Goal: Entertainment & Leisure: Consume media (video, audio)

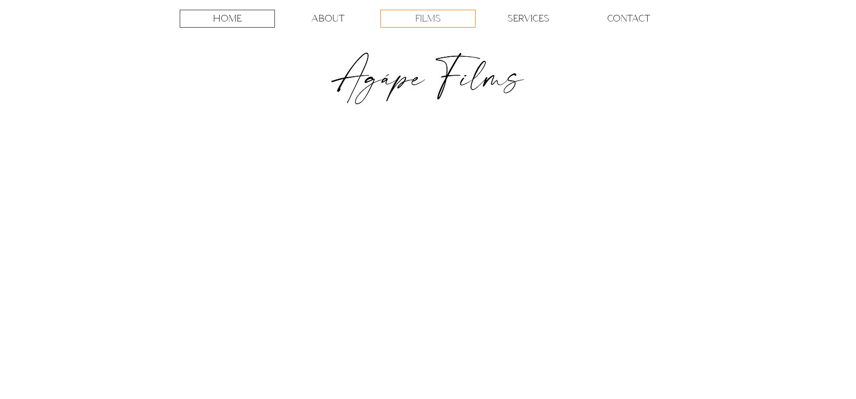
click at [421, 20] on p "FILMS" at bounding box center [428, 18] width 26 height 17
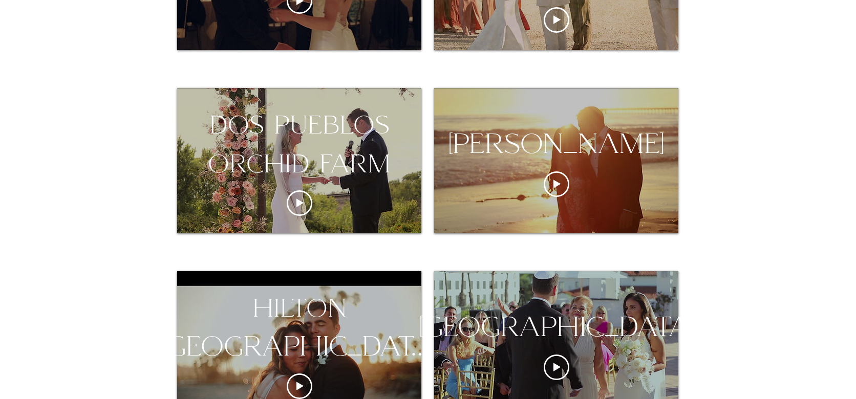
scroll to position [457, 0]
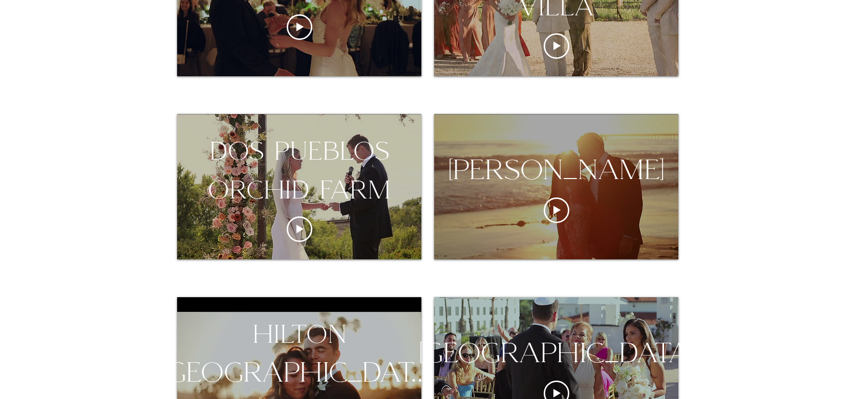
click at [500, 190] on div "[PERSON_NAME]" at bounding box center [556, 170] width 266 height 39
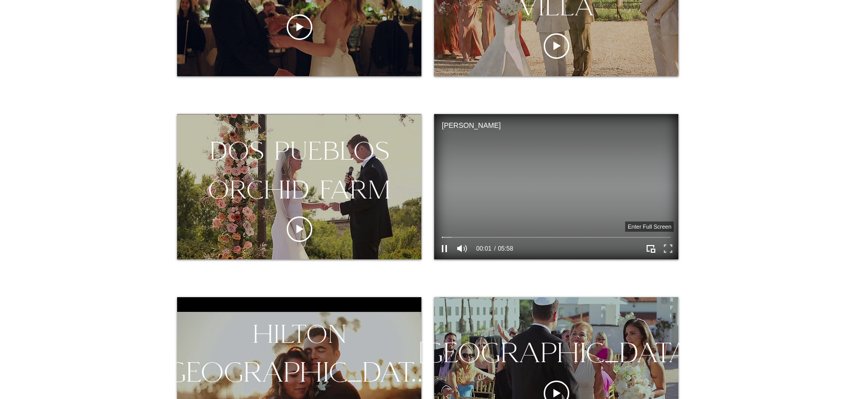
click at [668, 252] on icon "Enter full screen" at bounding box center [668, 249] width 16 height 16
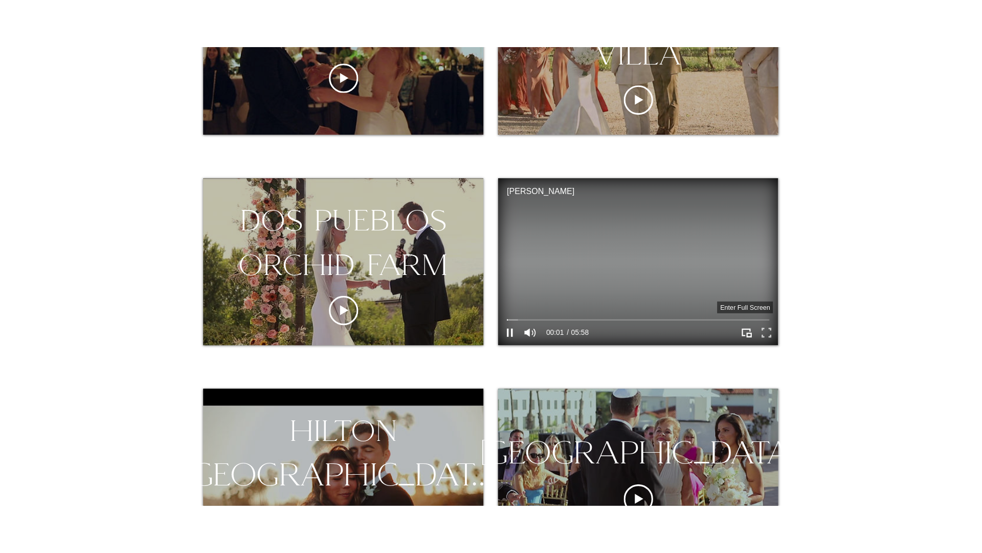
scroll to position [0, 0]
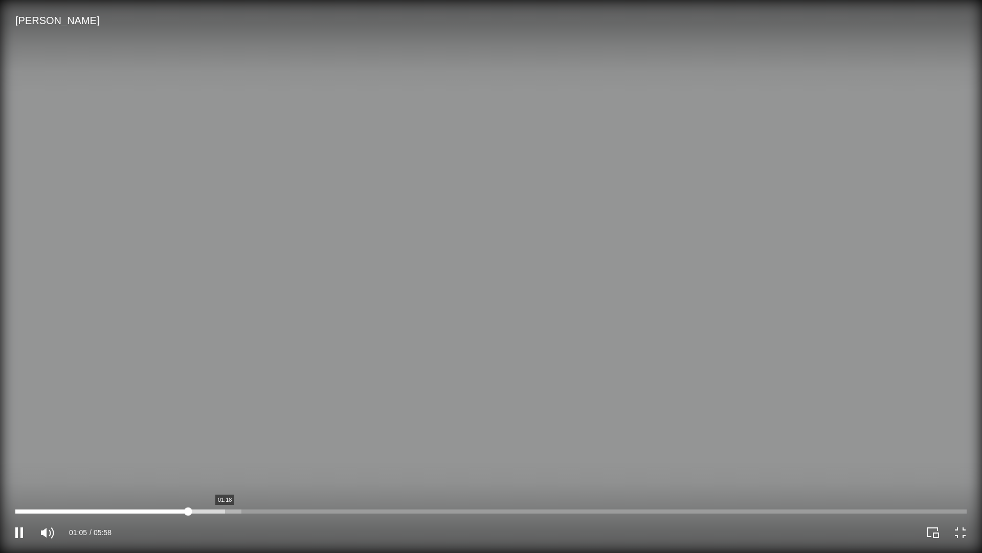
click at [225, 399] on div "ritz-carlton bacara Video Player" at bounding box center [491, 511] width 952 height 4
click at [258, 399] on div "ritz-carlton bacara Video Player" at bounding box center [491, 511] width 952 height 4
click at [316, 399] on div "ritz-carlton bacara Video Player" at bounding box center [491, 511] width 952 height 4
click at [697, 399] on div "ritz-carlton bacara Video Player" at bounding box center [736, 532] width 491 height 41
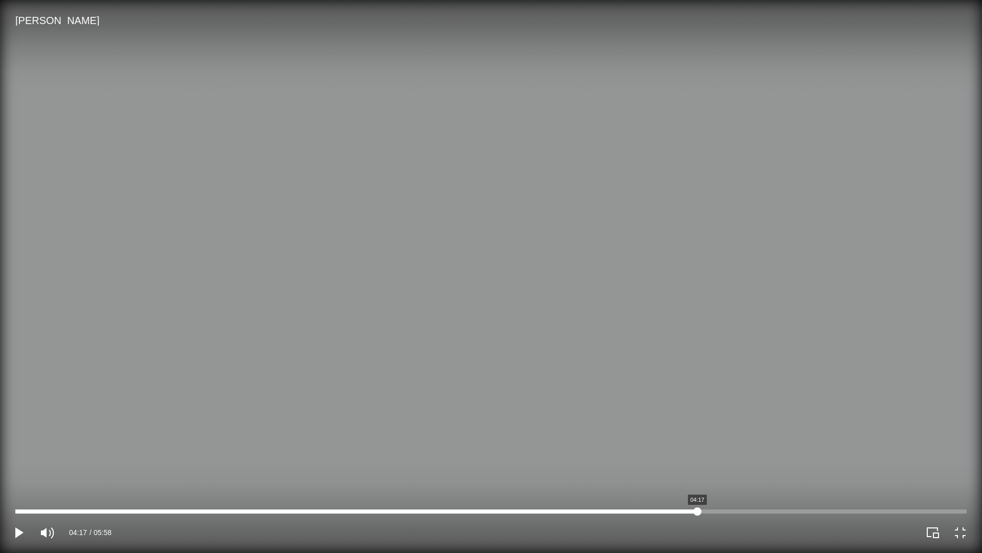
click at [697, 399] on div "ritz-carlton bacara Video Player" at bounding box center [491, 511] width 952 height 4
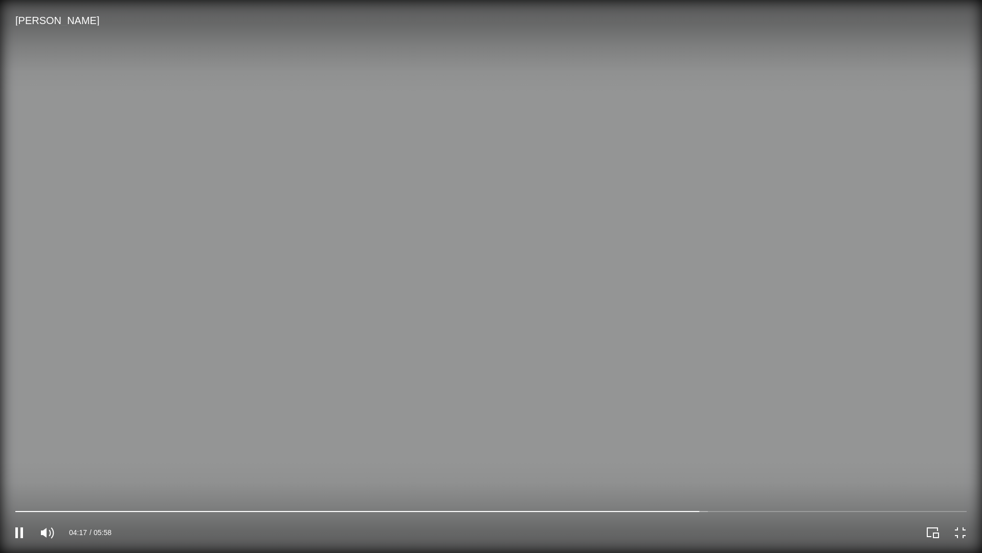
click at [642, 399] on video "ritz-carlton bacara Video Player" at bounding box center [491, 276] width 982 height 553
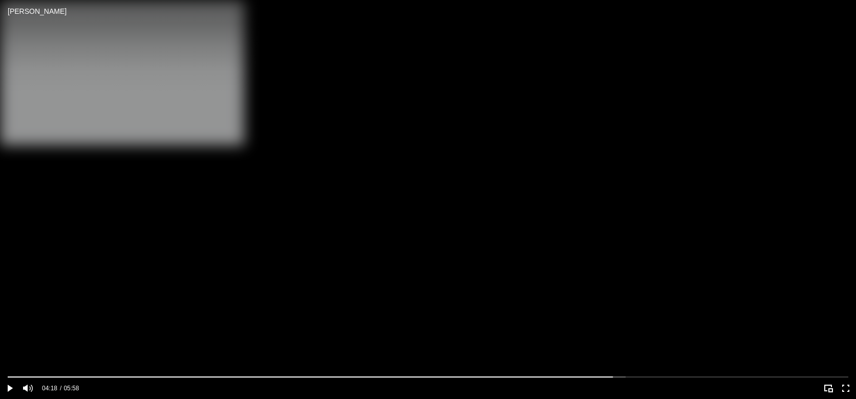
scroll to position [112, 0]
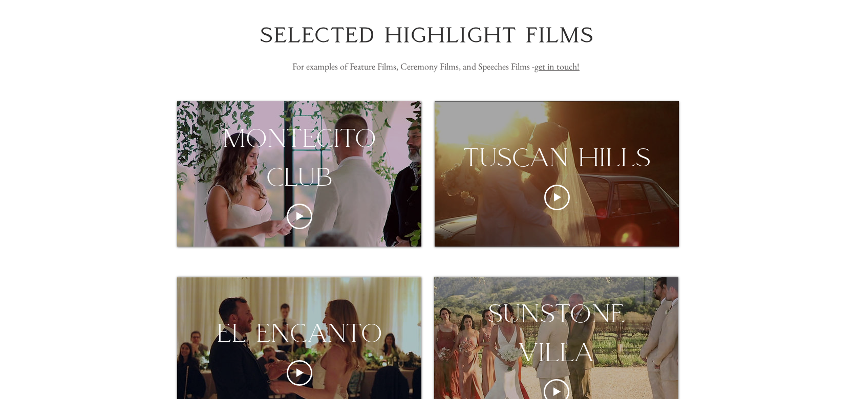
click at [548, 213] on div "tuscan hills" at bounding box center [556, 173] width 244 height 145
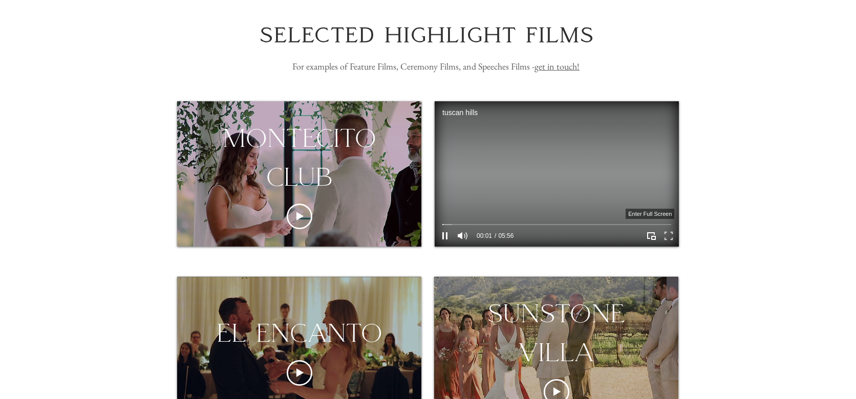
click at [667, 241] on icon "Enter full screen" at bounding box center [669, 236] width 16 height 16
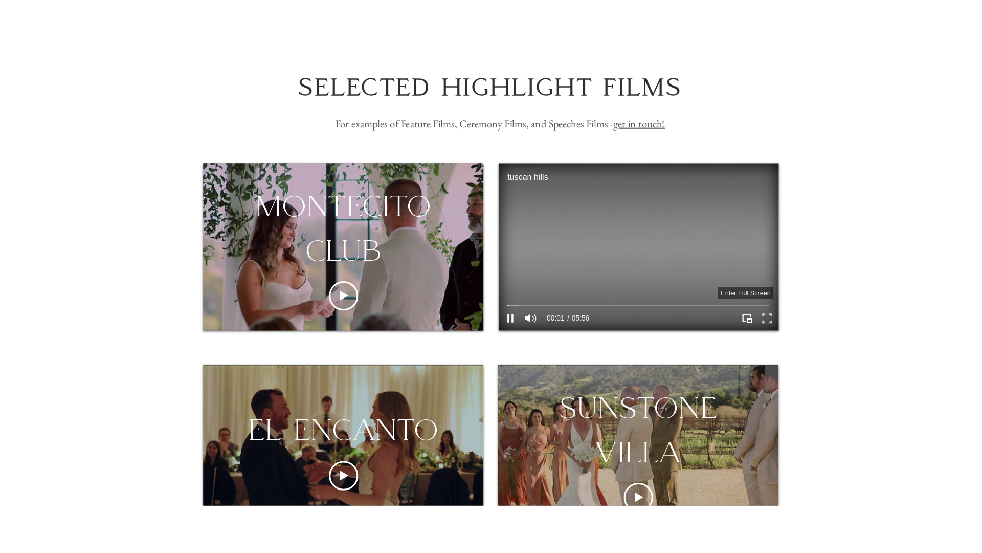
scroll to position [0, 0]
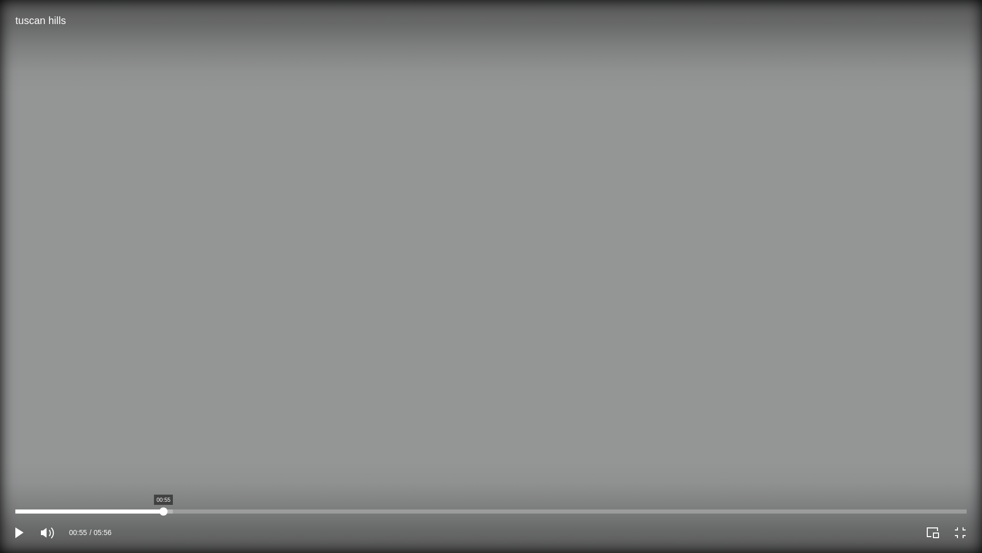
click at [163, 399] on div "tuscan hills Video Player" at bounding box center [491, 511] width 952 height 4
click at [499, 316] on video "tuscan hills Video Player" at bounding box center [491, 276] width 982 height 553
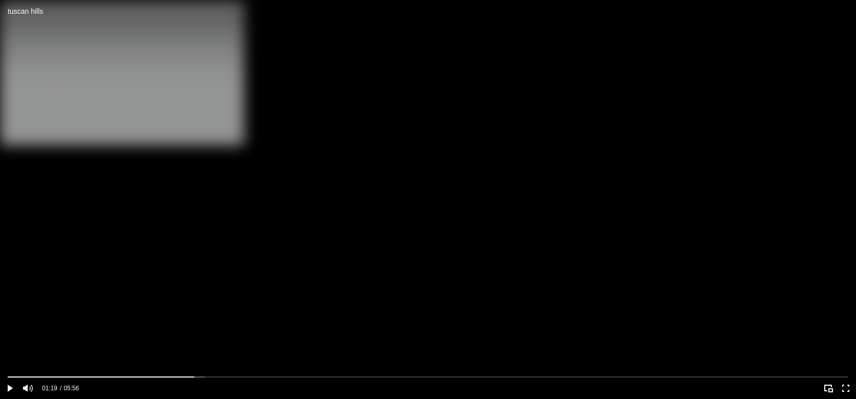
scroll to position [168, 0]
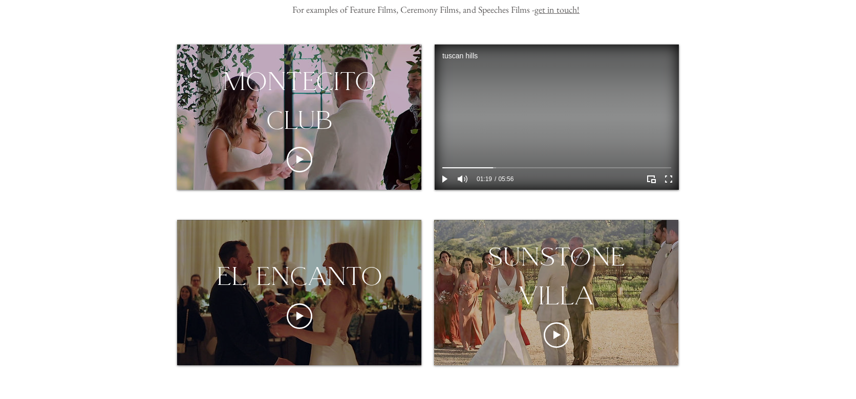
click at [323, 314] on div "el encanto" at bounding box center [299, 292] width 244 height 145
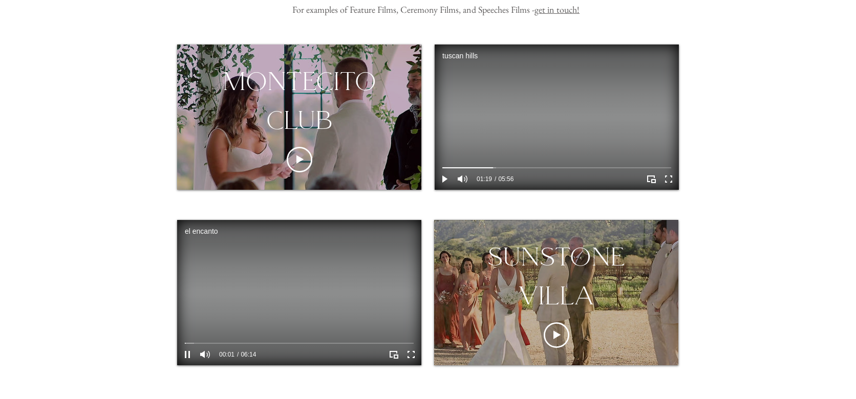
click at [345, 301] on video "el encanto Video Player" at bounding box center [299, 292] width 244 height 145
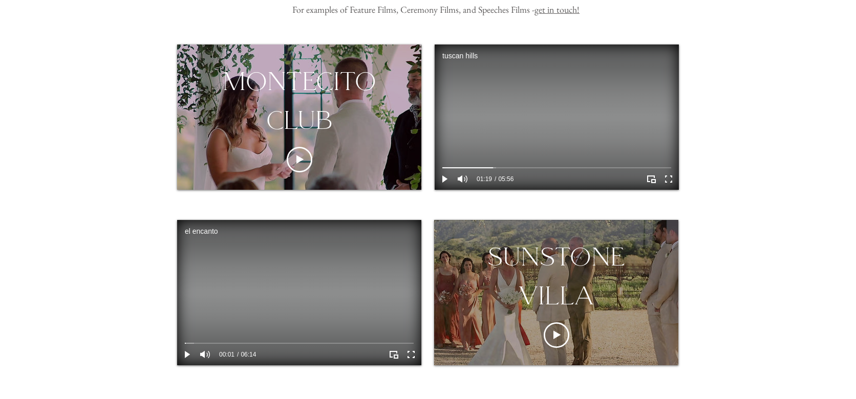
click at [540, 323] on div "sunstone villa" at bounding box center [556, 292] width 244 height 145
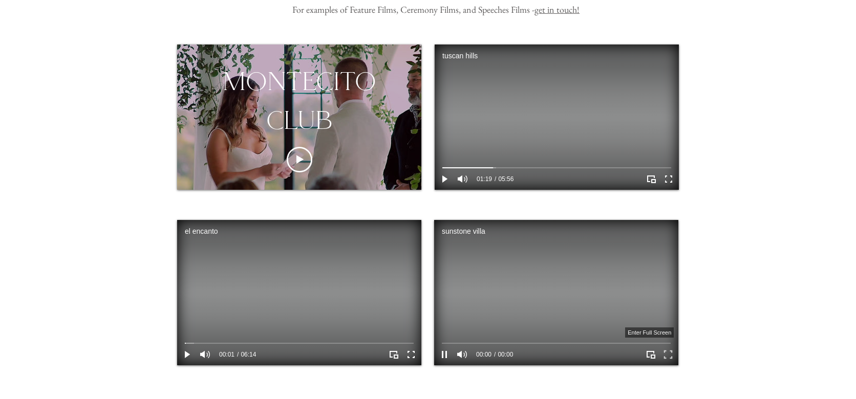
click at [669, 353] on icon "Enter full screen" at bounding box center [668, 355] width 16 height 16
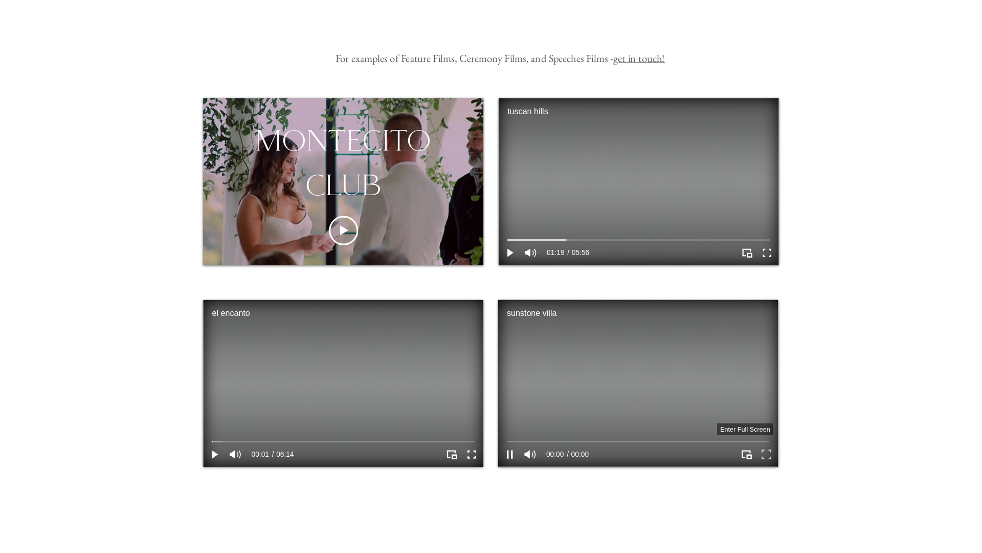
scroll to position [0, 0]
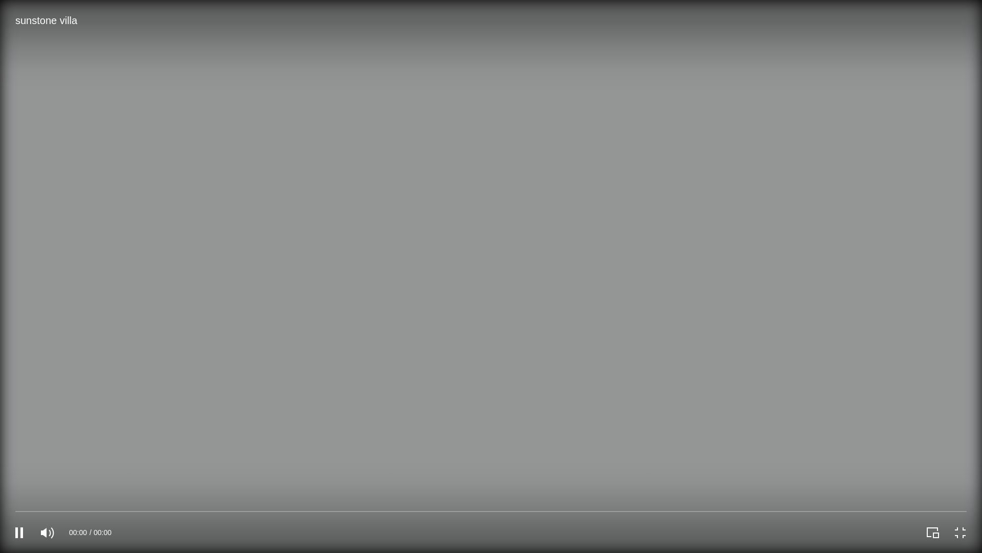
click at [623, 348] on video "sunstone villa Video Player" at bounding box center [491, 276] width 982 height 553
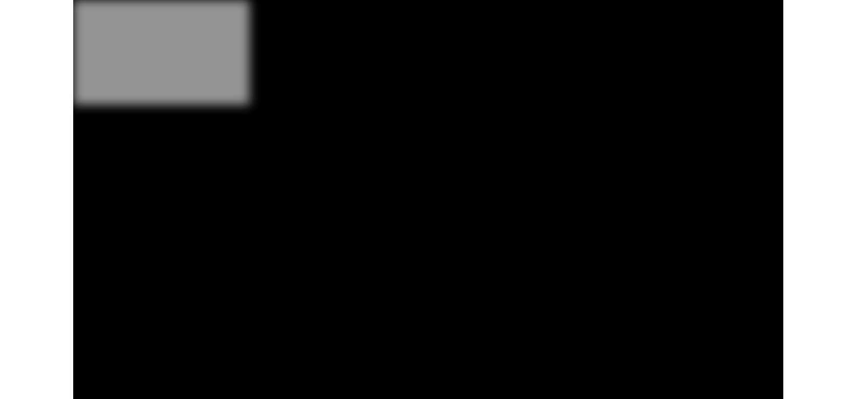
scroll to position [168, 0]
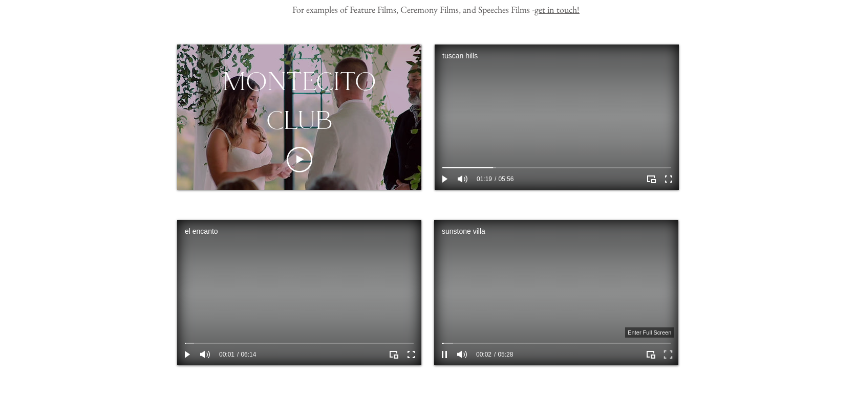
click at [665, 353] on icon "Enter full screen" at bounding box center [668, 355] width 16 height 16
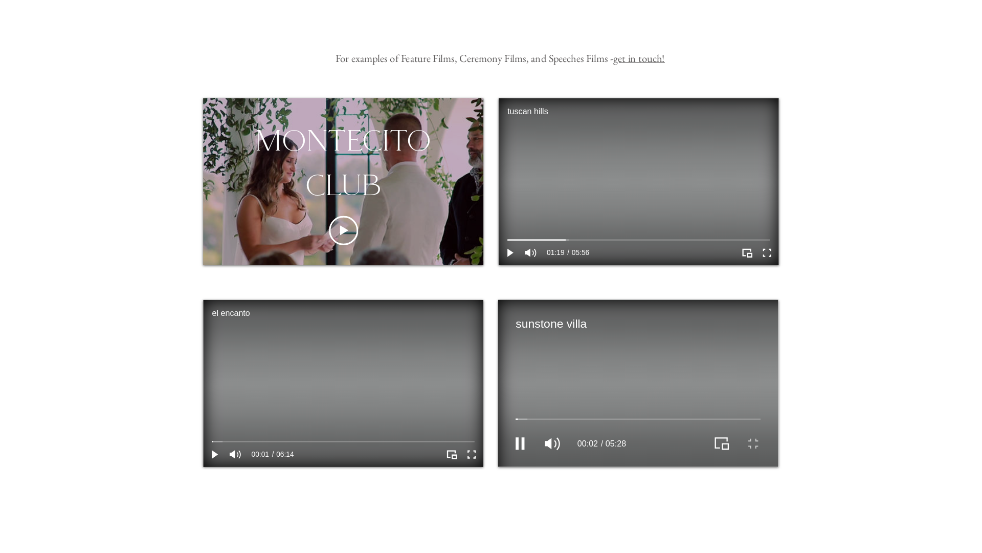
scroll to position [0, 0]
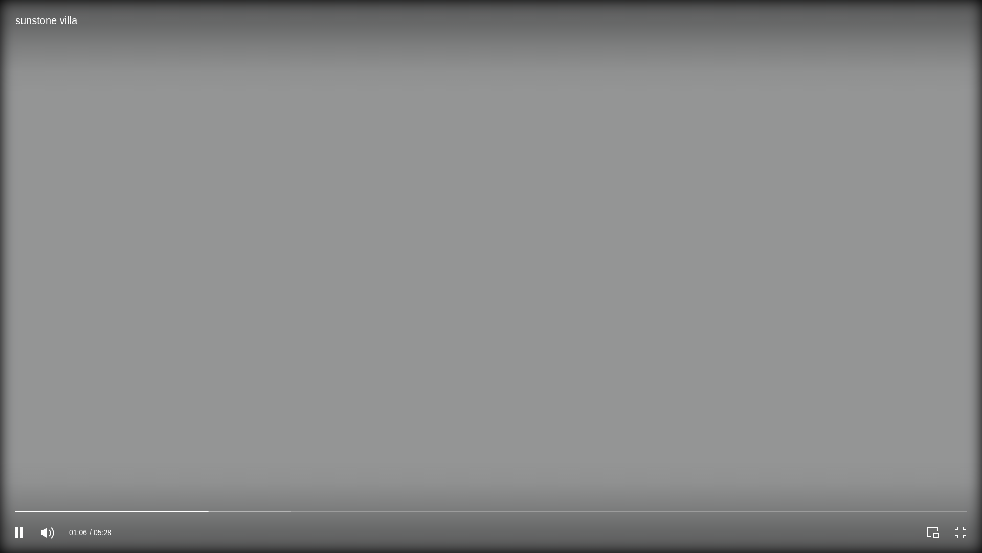
click at [400, 399] on div "01:06 05:28" at bounding box center [245, 532] width 491 height 41
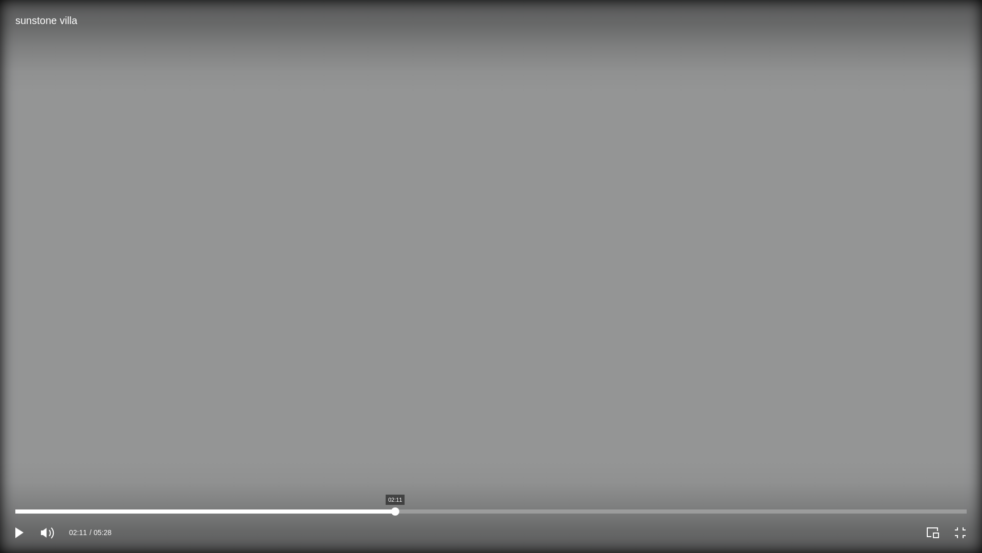
click at [395, 399] on div "sunstone villa Video Player" at bounding box center [491, 511] width 952 height 4
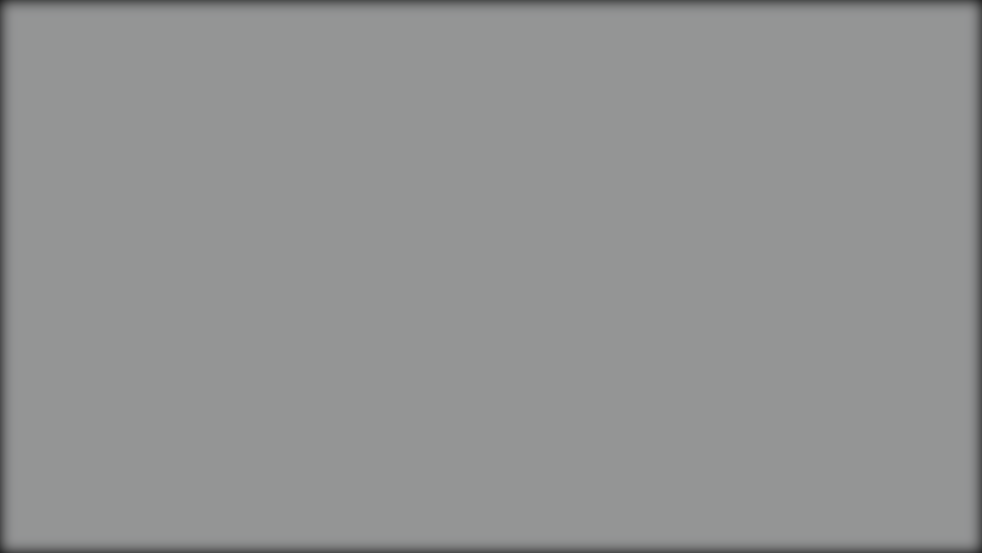
click at [490, 399] on video "sunstone villa Video Player" at bounding box center [491, 276] width 982 height 553
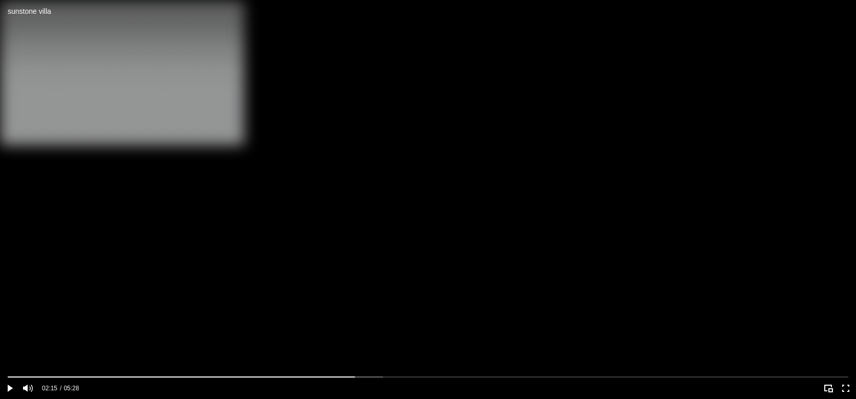
scroll to position [661, 0]
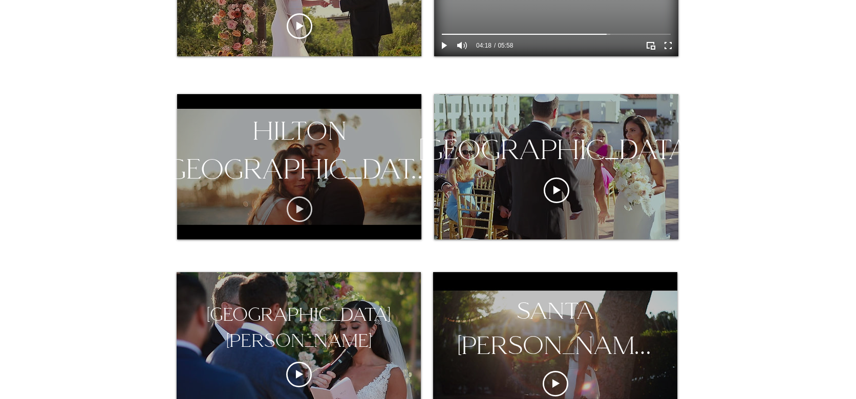
click at [300, 216] on icon "Play video" at bounding box center [300, 209] width 26 height 26
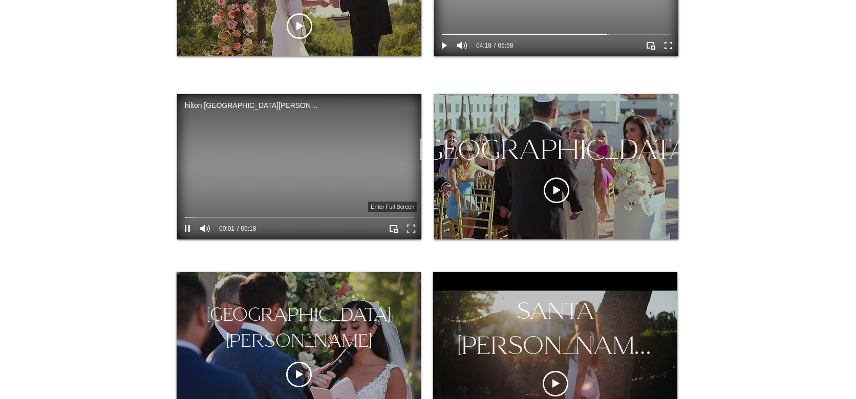
click at [415, 234] on icon "Enter full screen" at bounding box center [411, 229] width 16 height 16
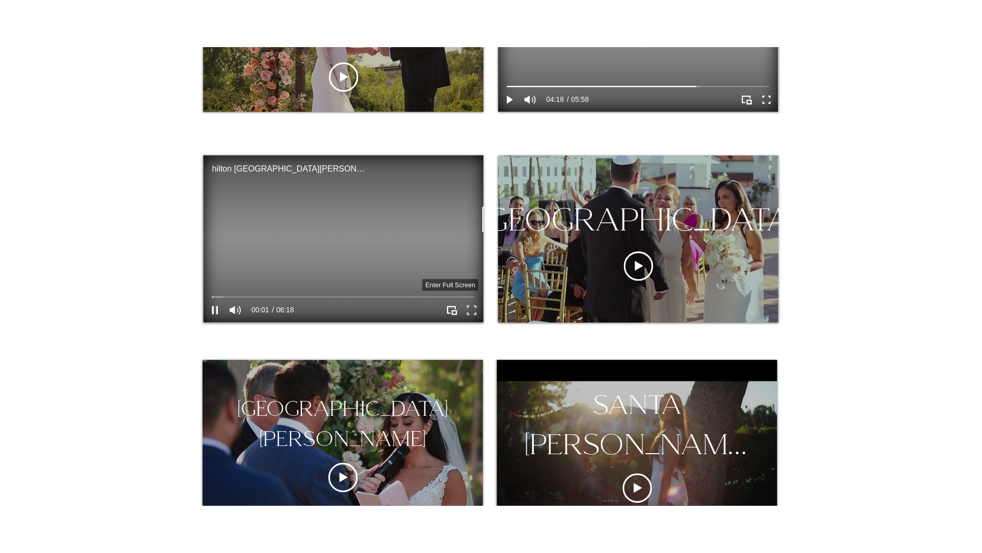
scroll to position [0, 0]
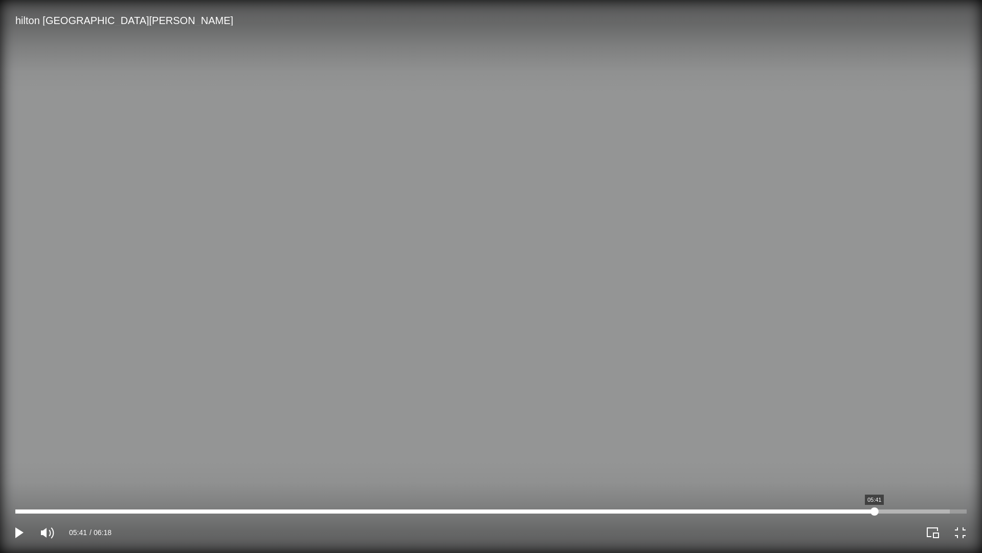
click at [855, 399] on div "hilton santa barbara Video Player" at bounding box center [491, 511] width 952 height 4
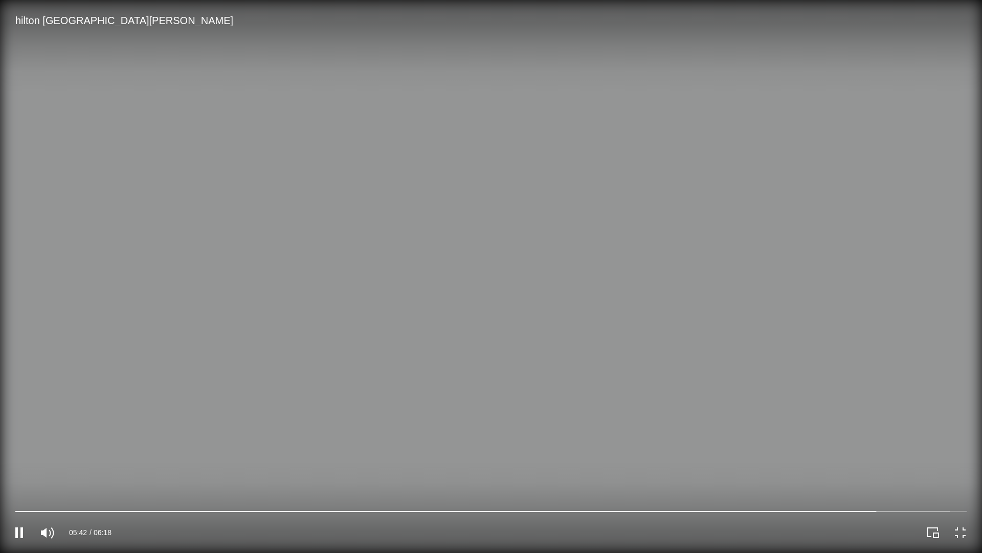
click at [796, 399] on video "hilton santa barbara Video Player" at bounding box center [491, 276] width 982 height 553
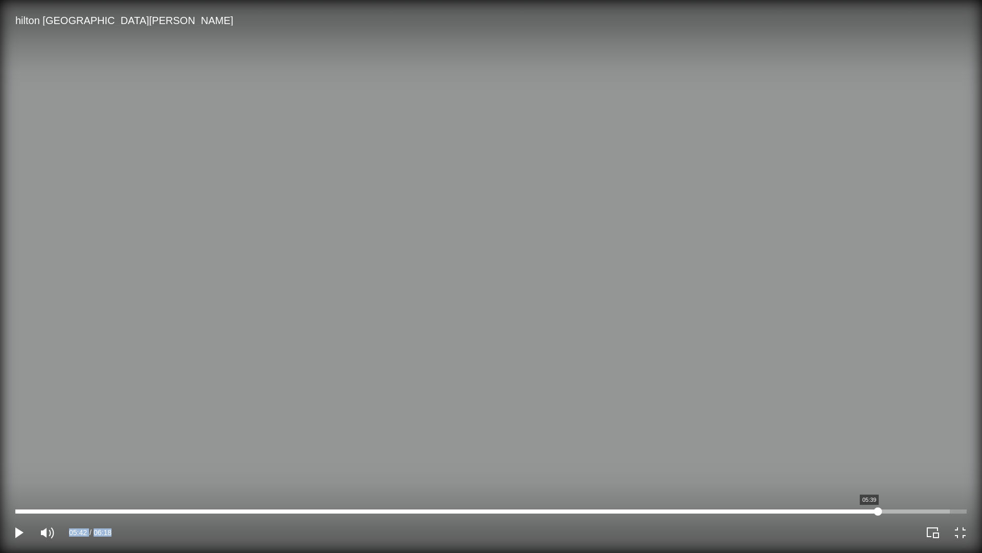
click at [855, 399] on div "05:42 06:18" at bounding box center [491, 530] width 982 height 45
drag, startPoint x: 869, startPoint y: 511, endPoint x: 971, endPoint y: 512, distance: 101.3
click at [855, 399] on div "hilton santa barbara Video Player" at bounding box center [491, 511] width 952 height 4
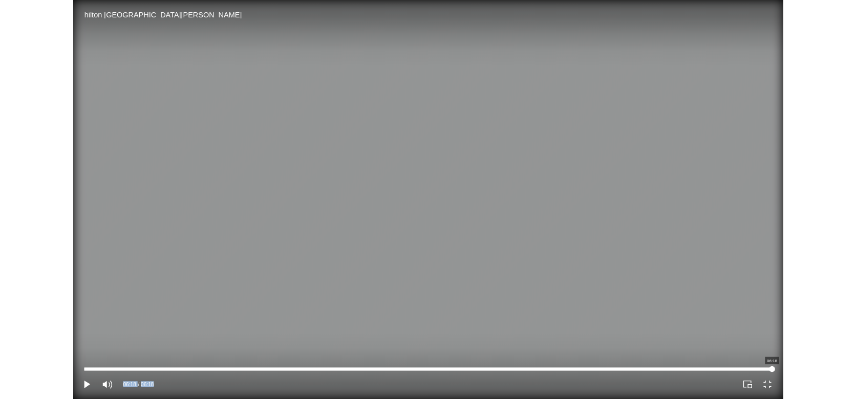
scroll to position [661, 0]
